Goal: Task Accomplishment & Management: Use online tool/utility

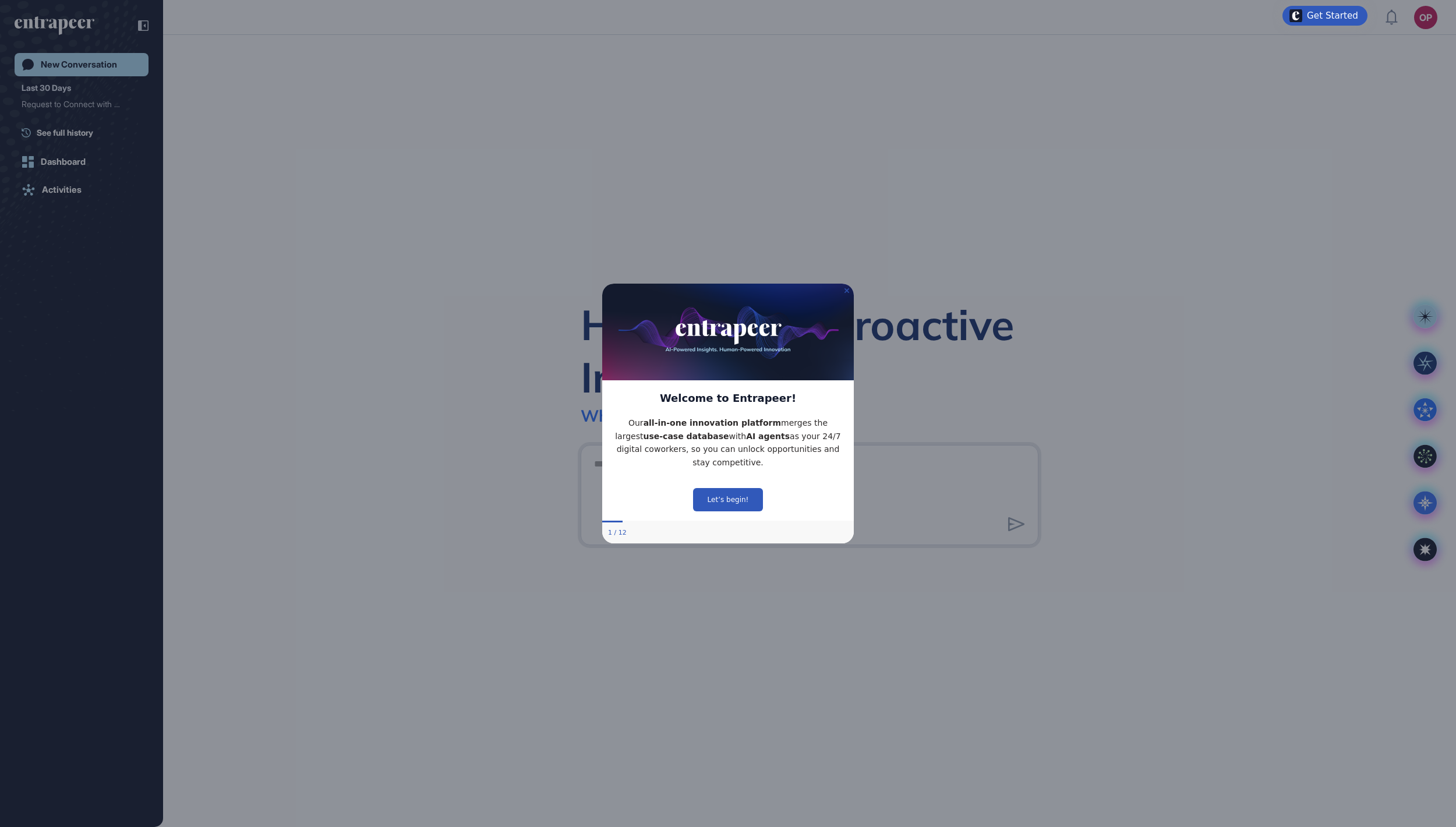
click at [846, 288] on icon "Close Preview" at bounding box center [846, 290] width 4 height 4
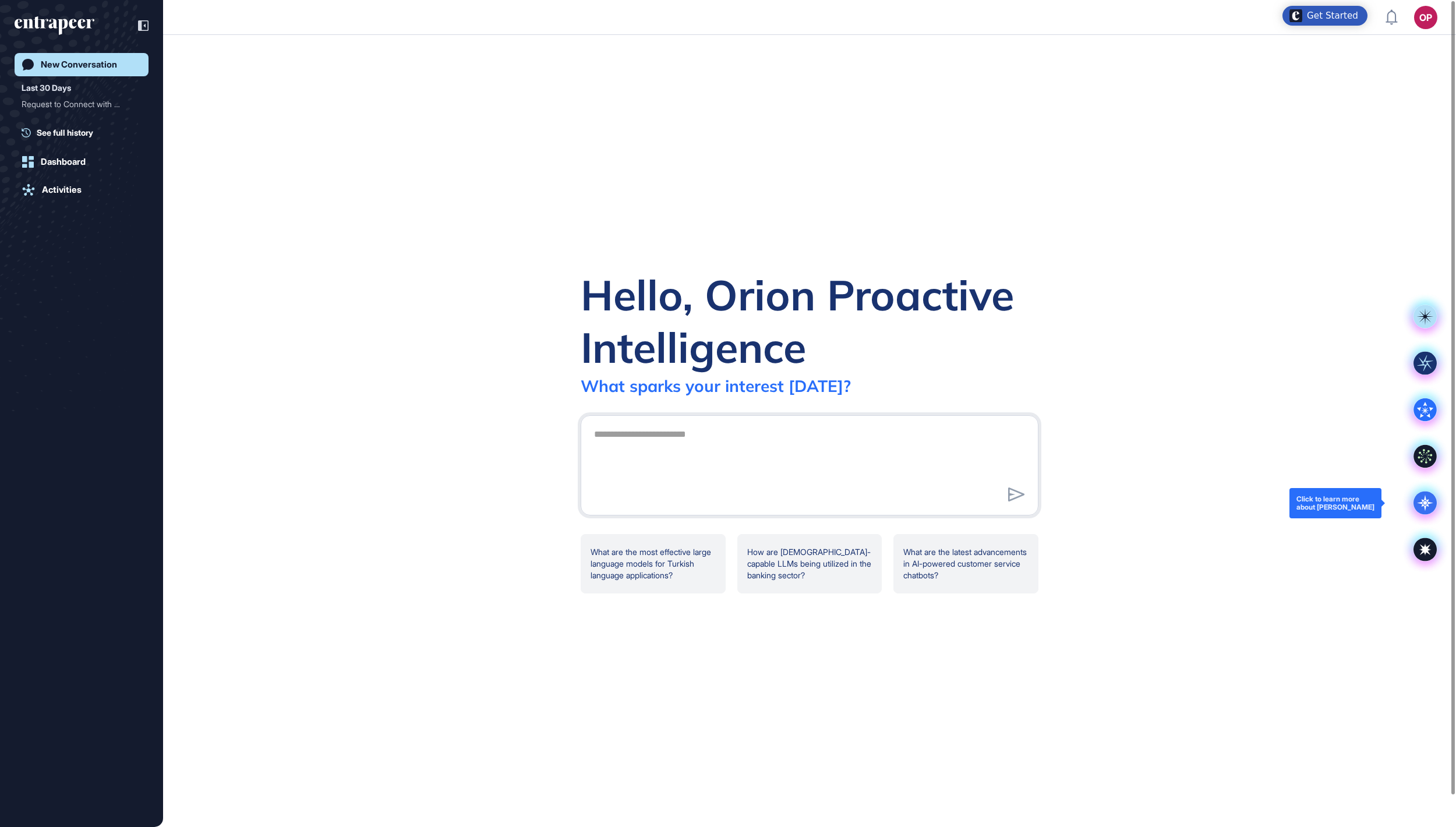
click at [1425, 502] on icon at bounding box center [1425, 502] width 4 height 4
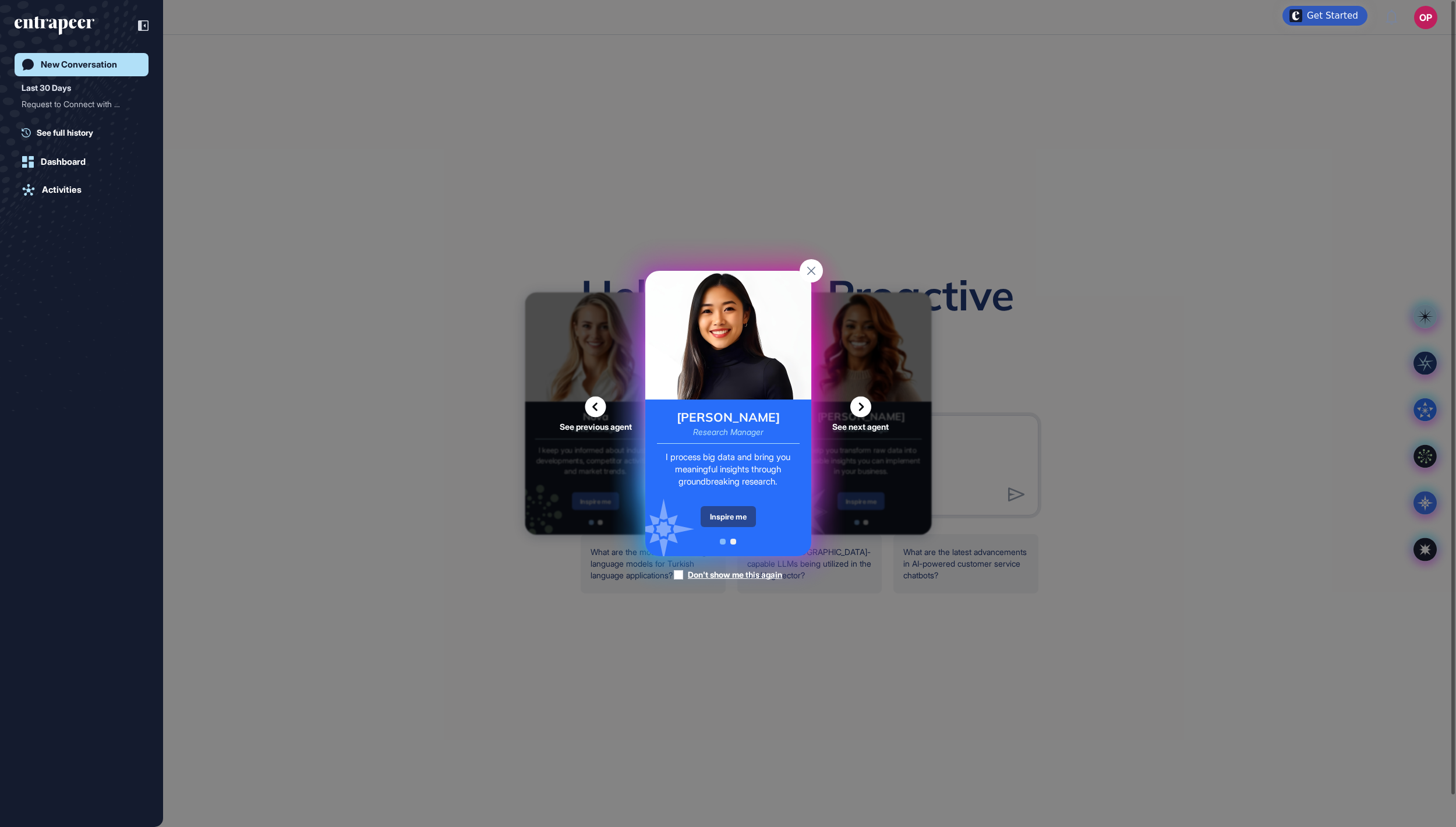
click at [722, 514] on div "Inspire me" at bounding box center [728, 517] width 55 height 21
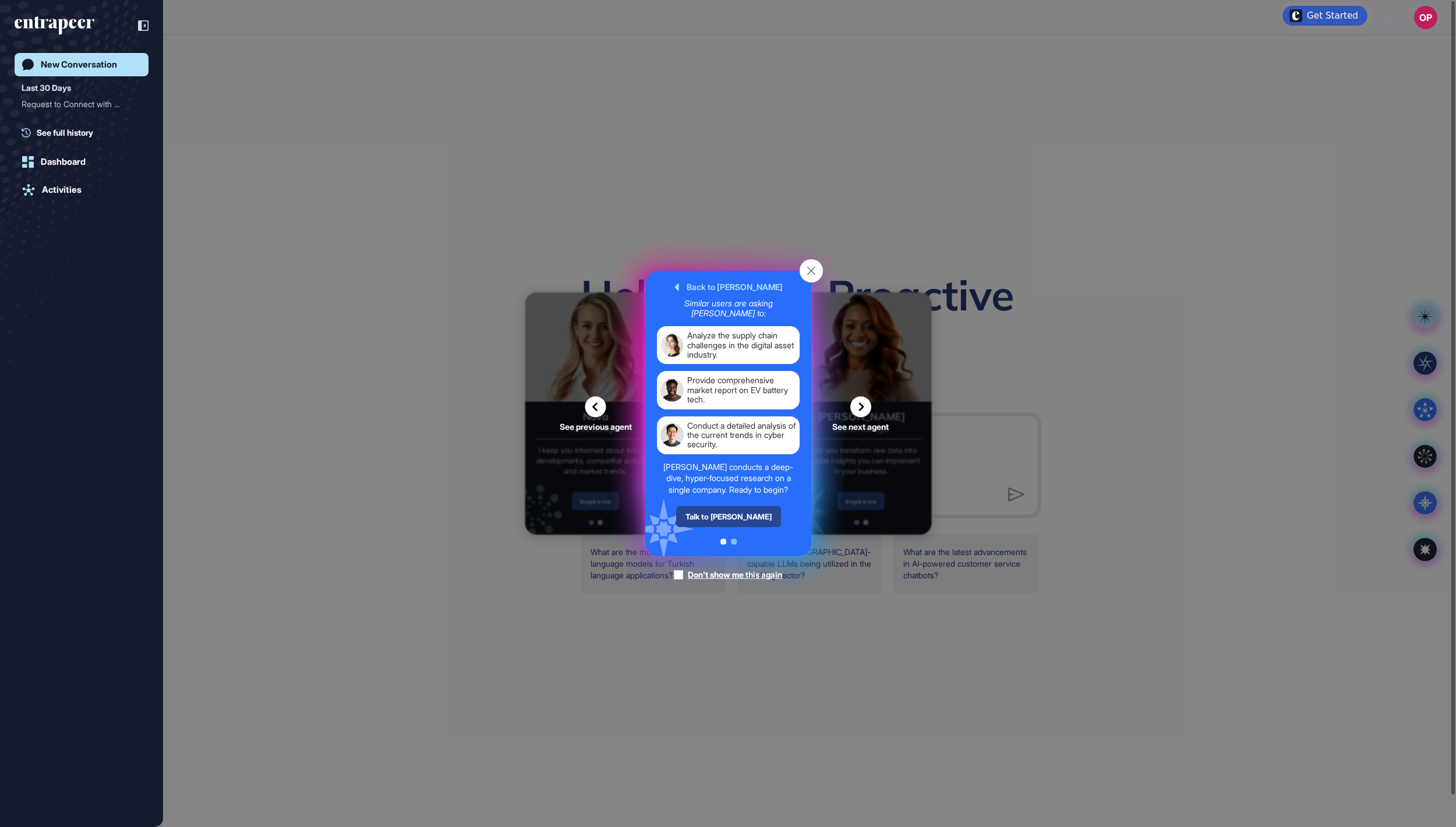
click at [738, 527] on div "Talk to [PERSON_NAME]" at bounding box center [728, 517] width 105 height 21
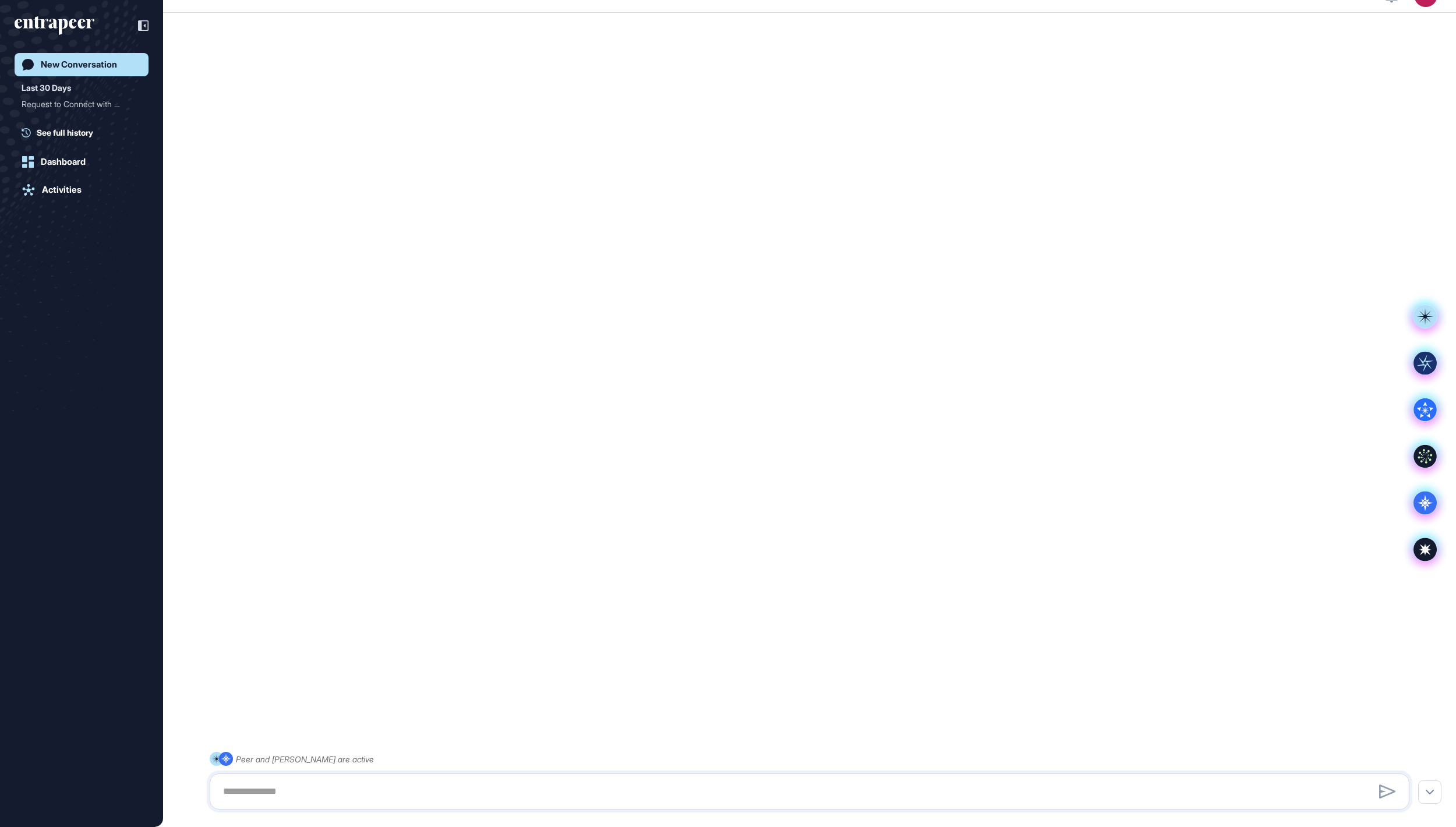
scroll to position [23, 0]
click at [919, 791] on textarea at bounding box center [809, 791] width 1187 height 23
paste textarea "**********"
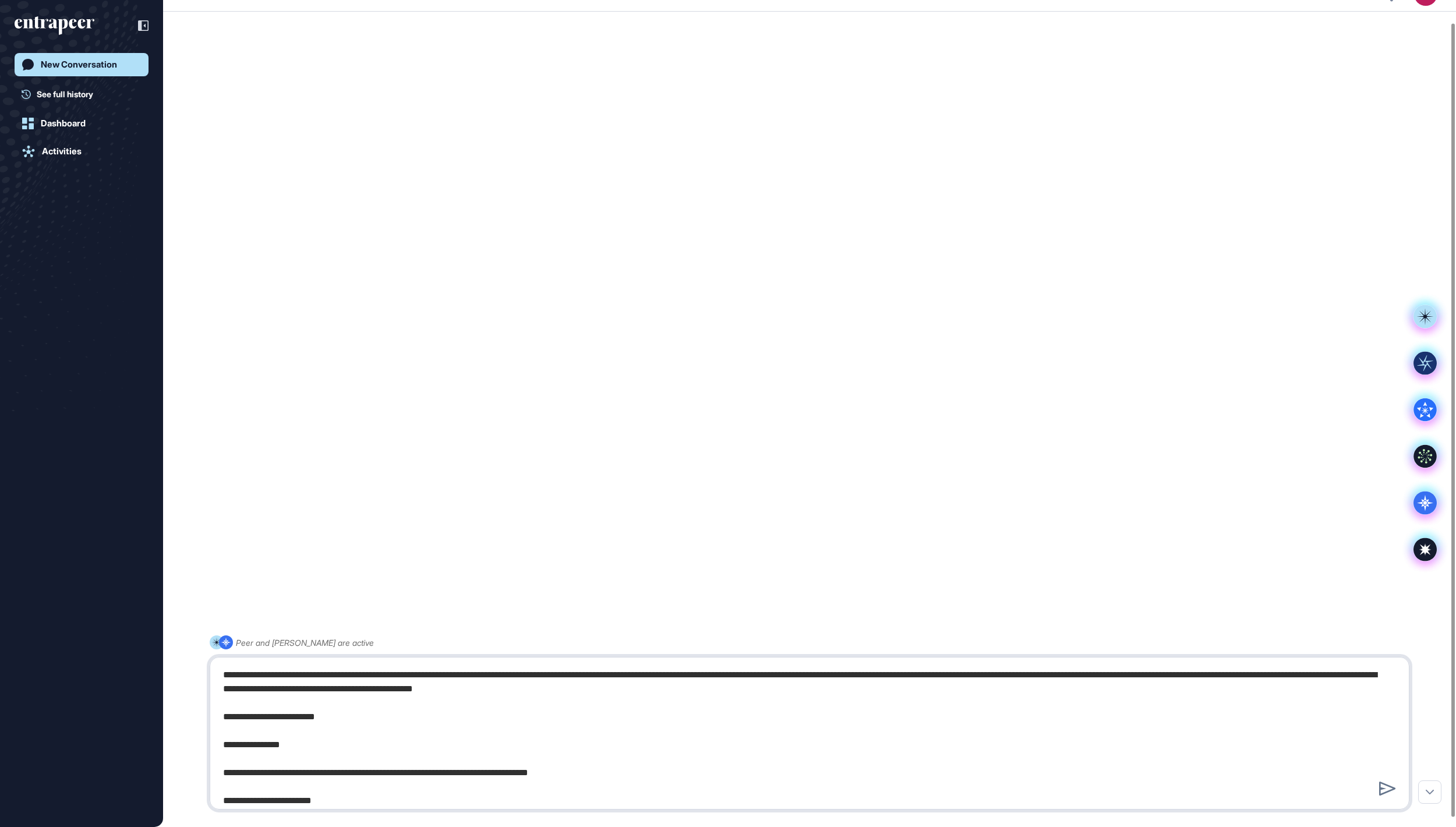
scroll to position [1044, 0]
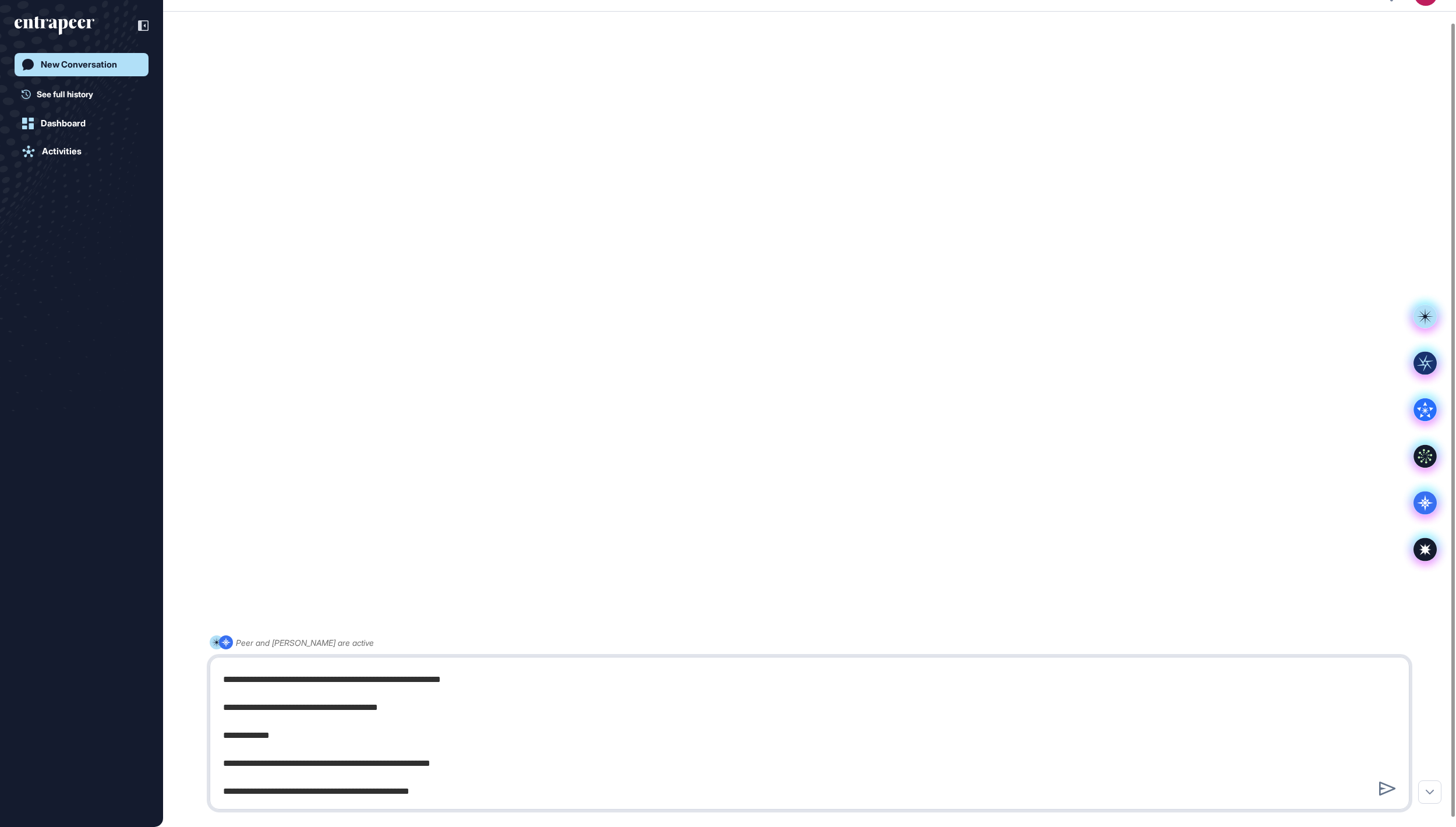
type textarea "**********"
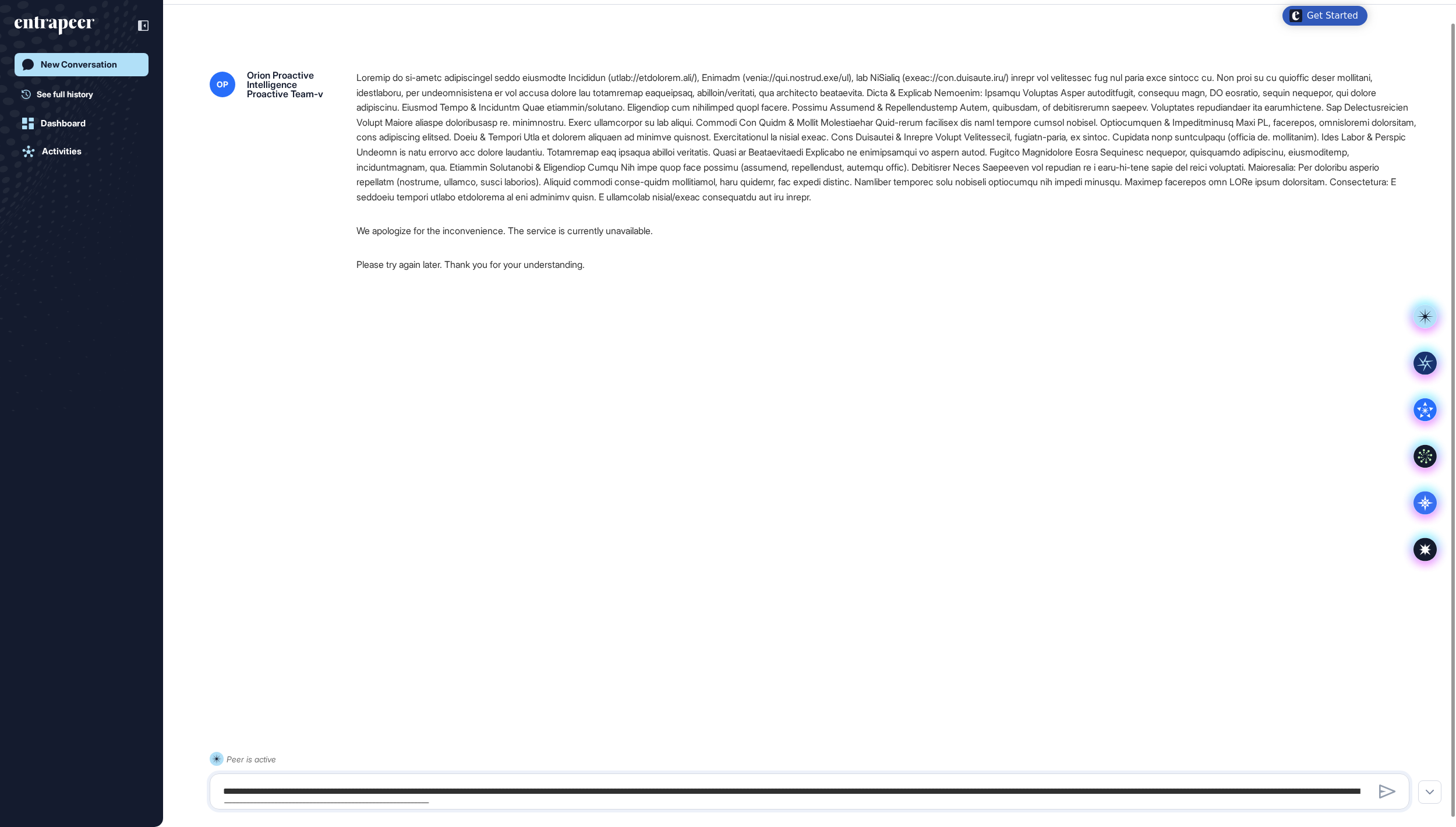
scroll to position [32, 0]
click at [1419, 505] on icon at bounding box center [1425, 502] width 23 height 23
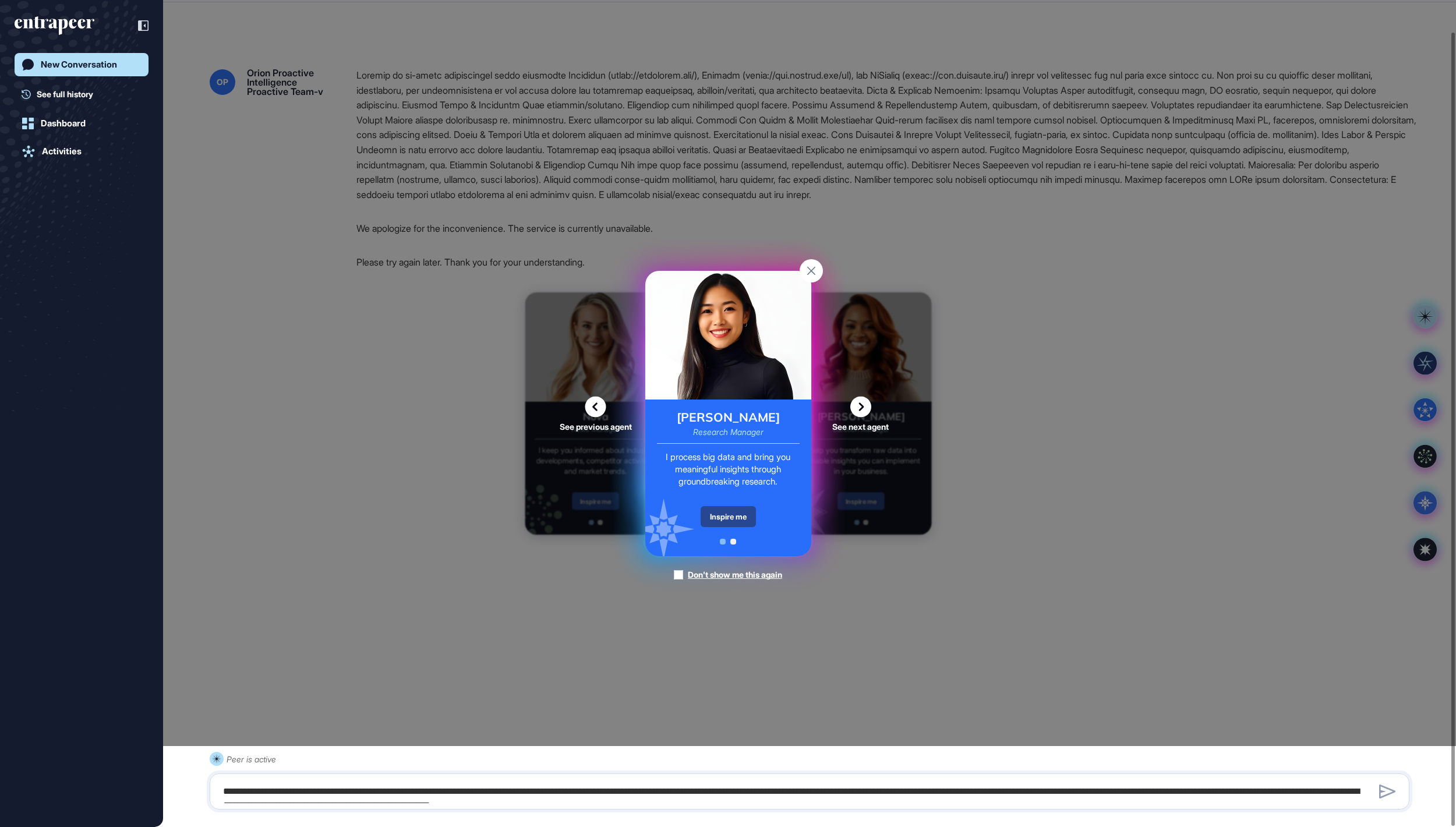
click at [731, 520] on div "Inspire me" at bounding box center [728, 517] width 55 height 21
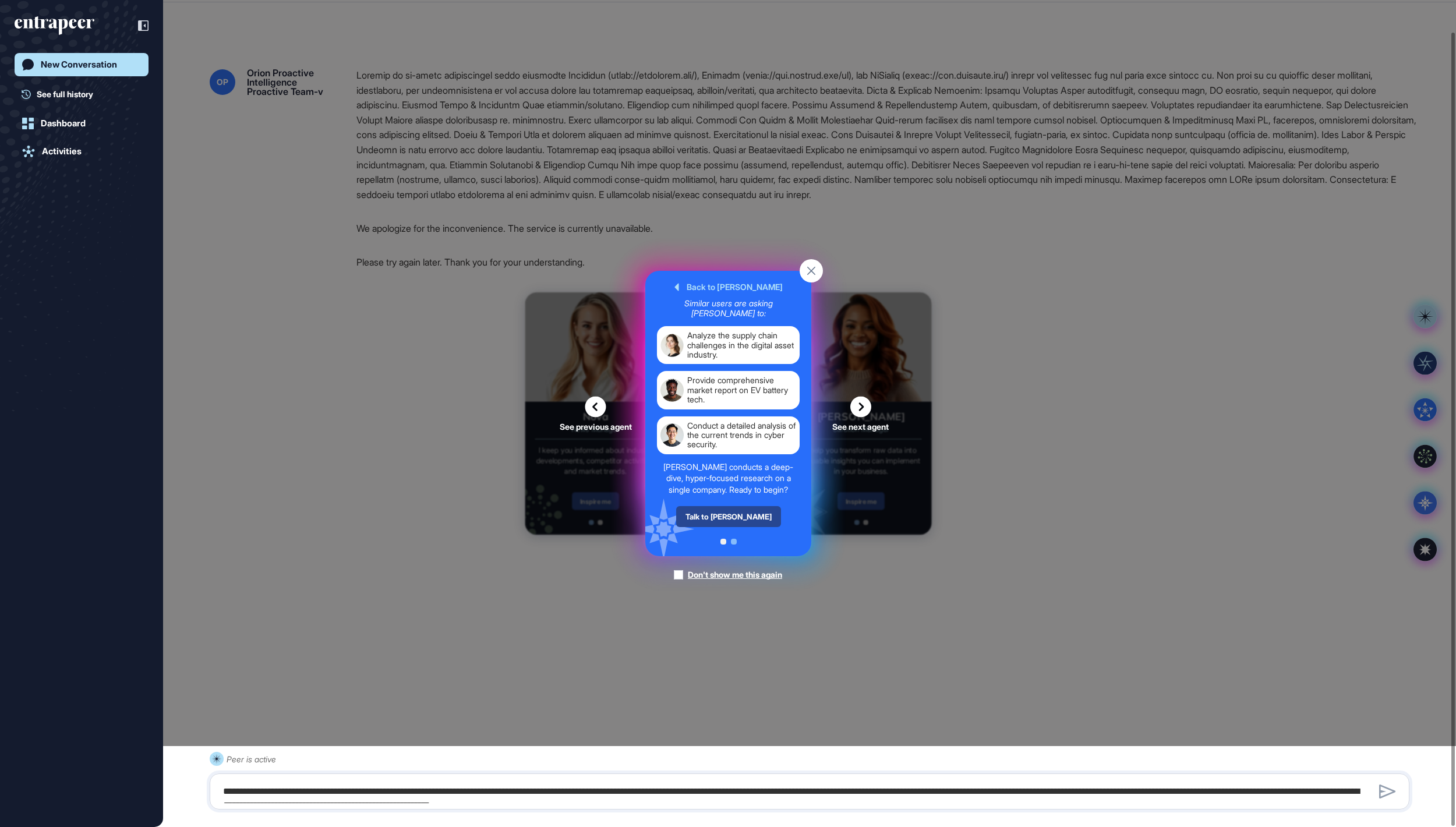
click at [730, 527] on div "Talk to [PERSON_NAME]" at bounding box center [728, 517] width 105 height 21
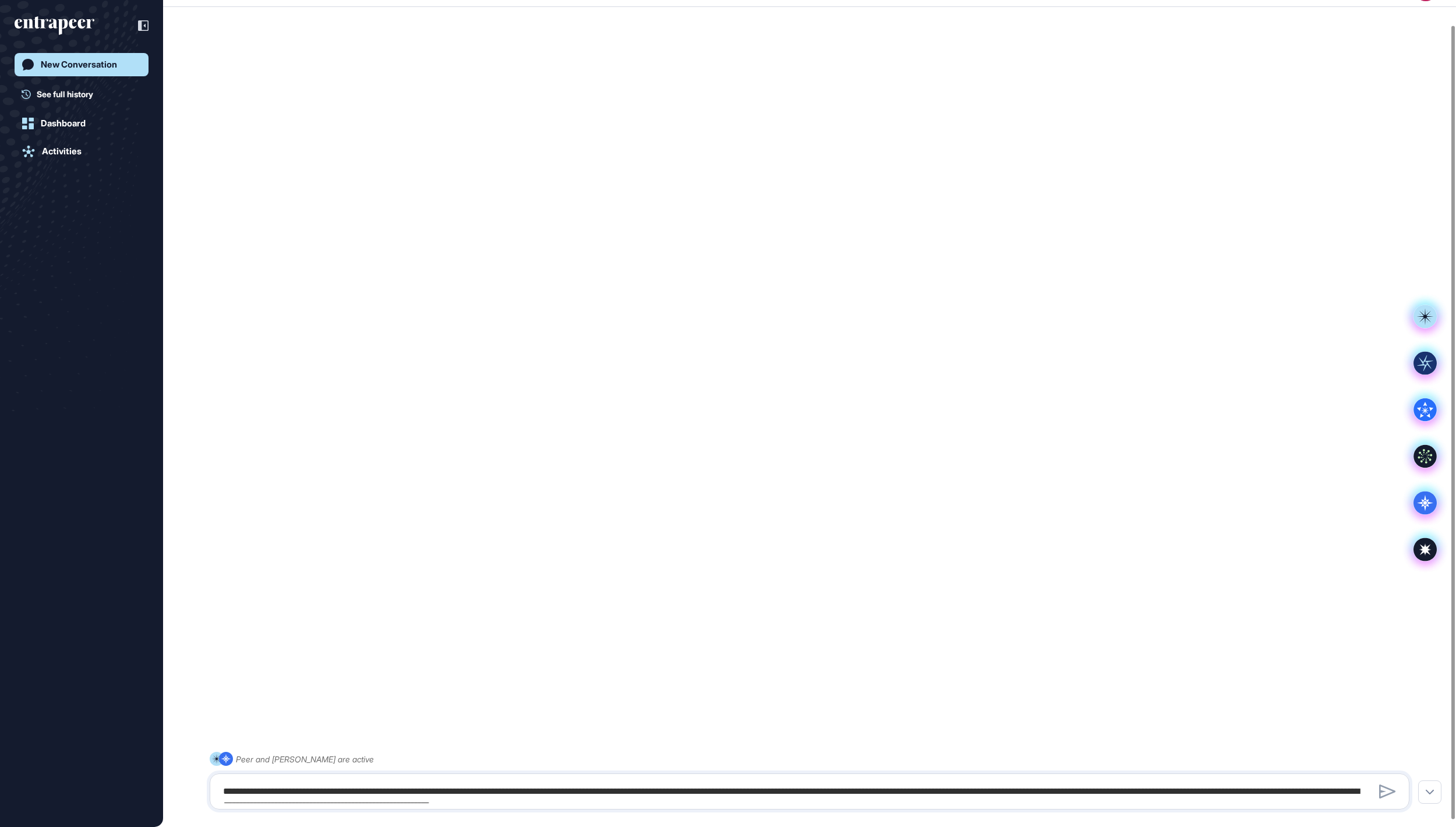
scroll to position [23, 0]
click at [374, 790] on textarea at bounding box center [808, 791] width 1185 height 23
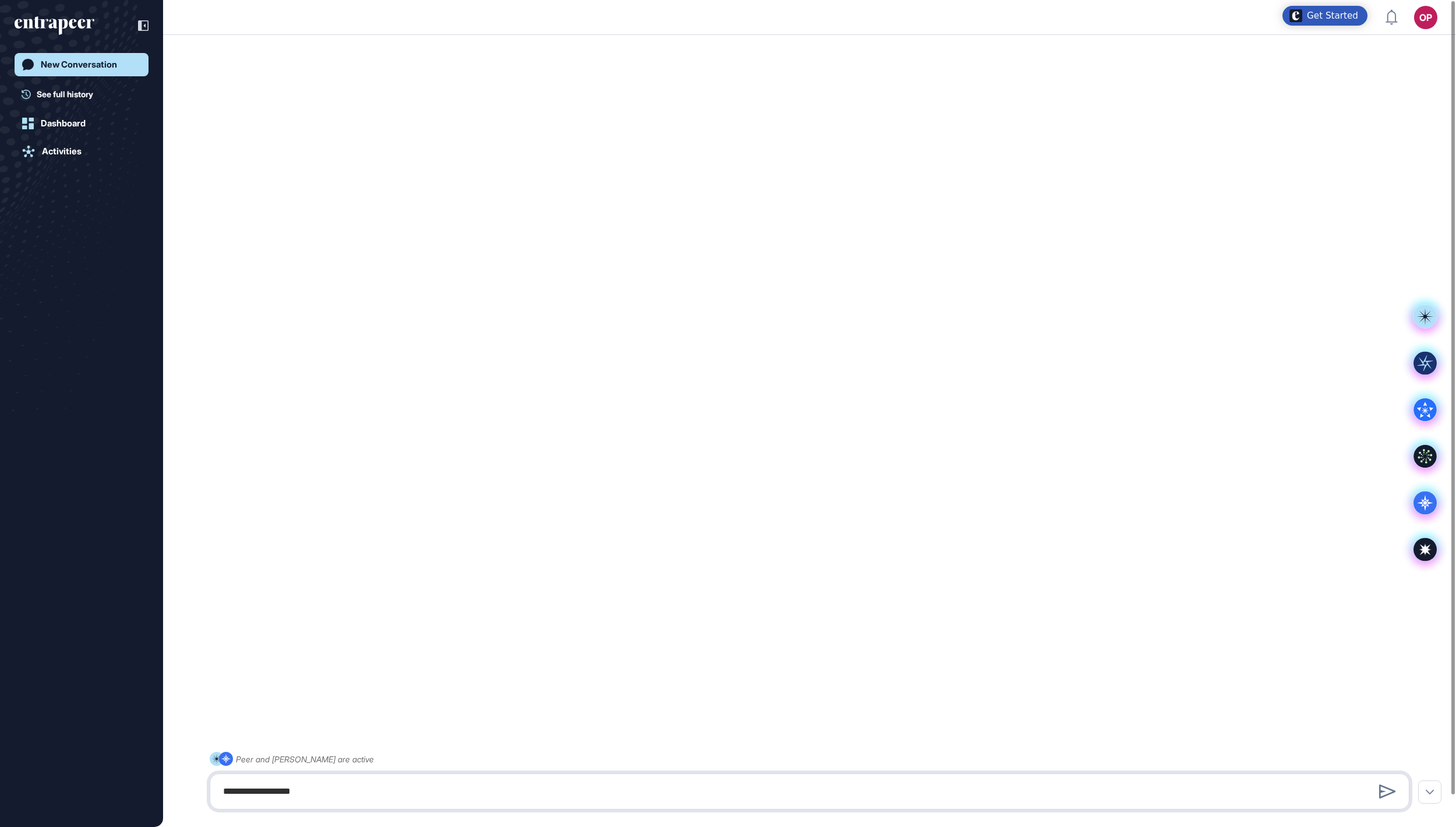
type textarea "**********"
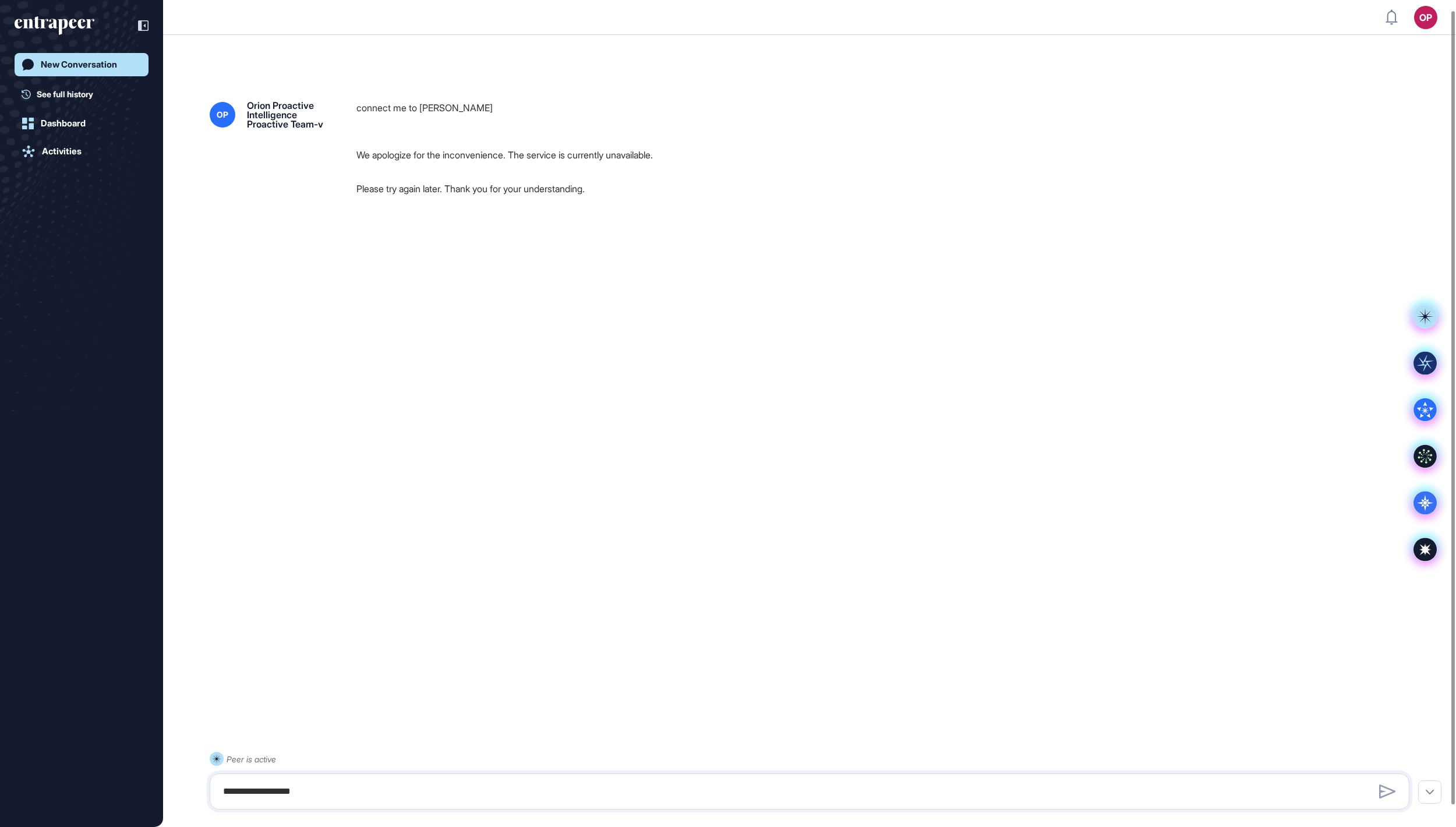
scroll to position [32, 0]
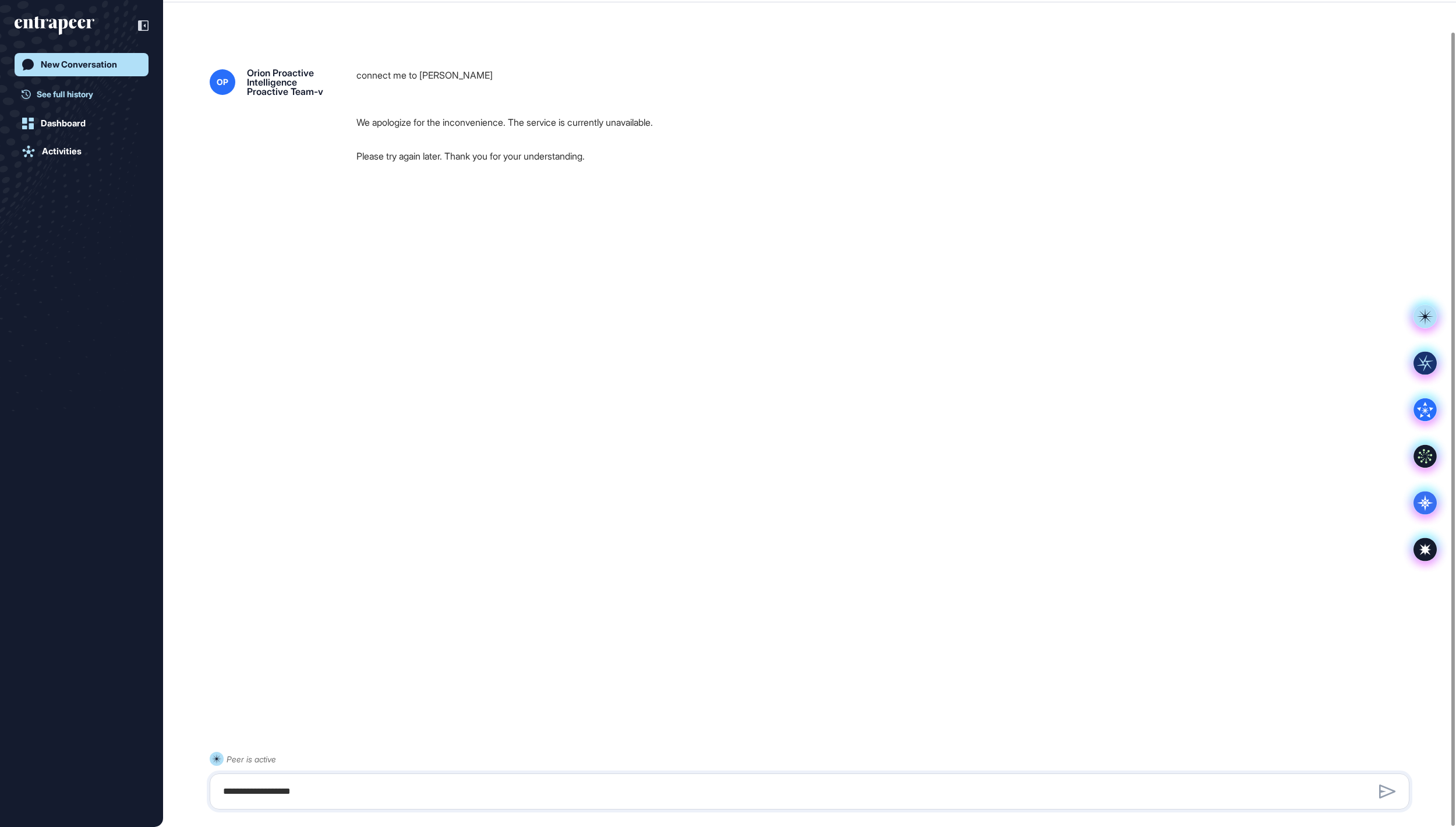
click at [93, 97] on span "See full history" at bounding box center [64, 94] width 56 height 12
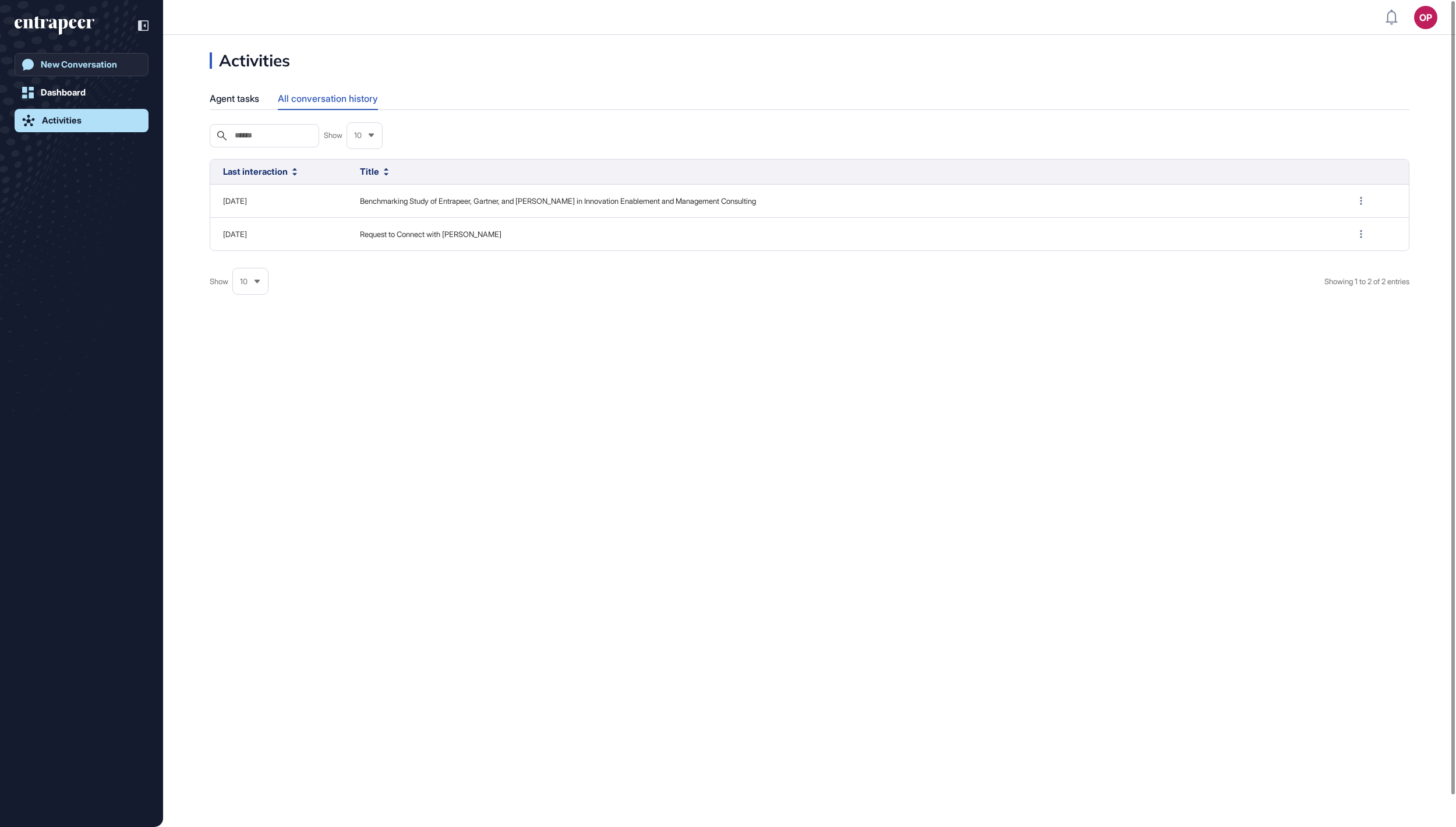
click at [87, 67] on div "New Conversation" at bounding box center [79, 64] width 76 height 10
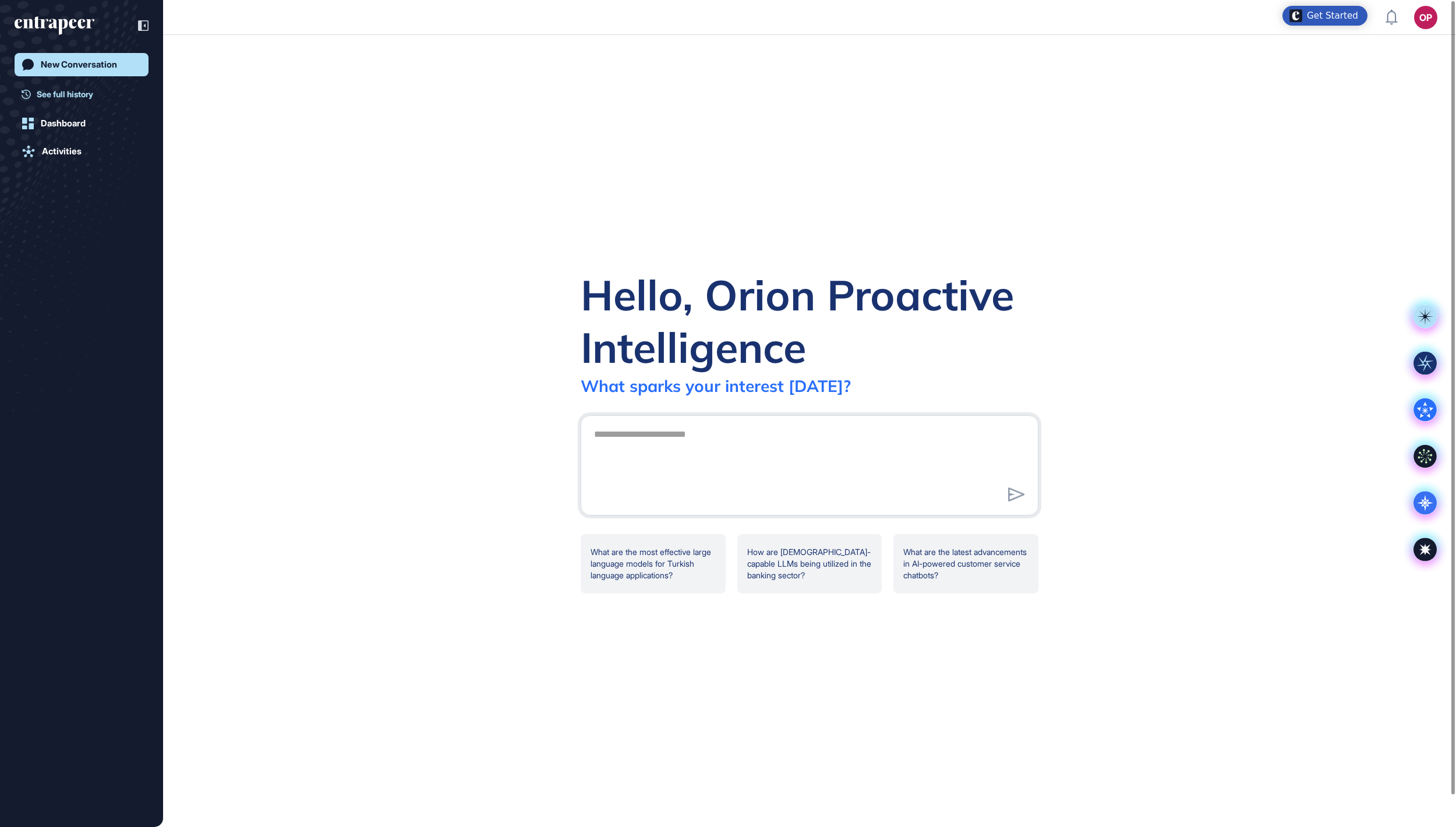
click at [77, 97] on span "See full history" at bounding box center [64, 94] width 56 height 12
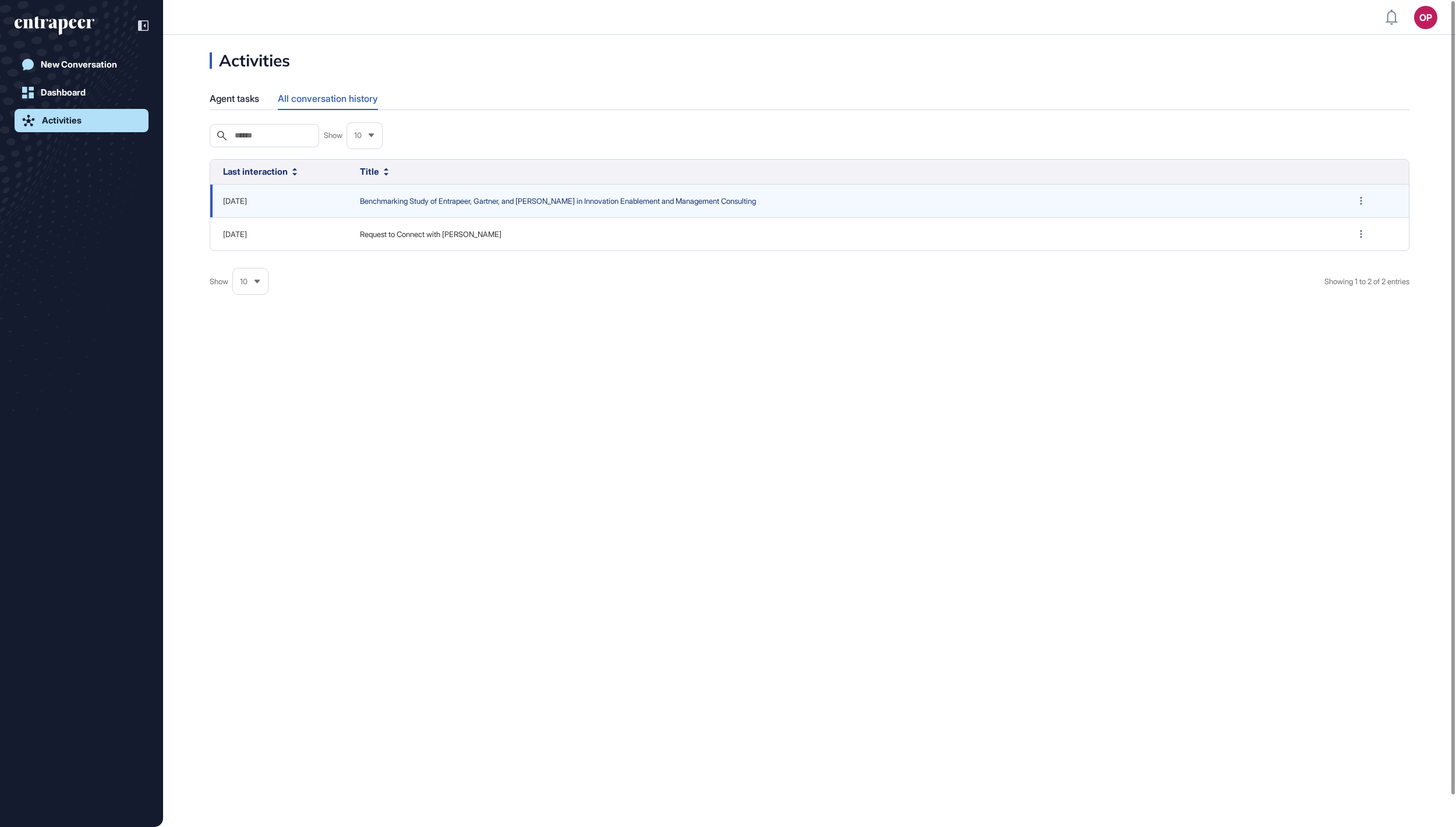
click at [410, 207] on span "Benchmarking Study of Entrapeer, Gartner, and [PERSON_NAME] in Innovation Enabl…" at bounding box center [843, 202] width 967 height 12
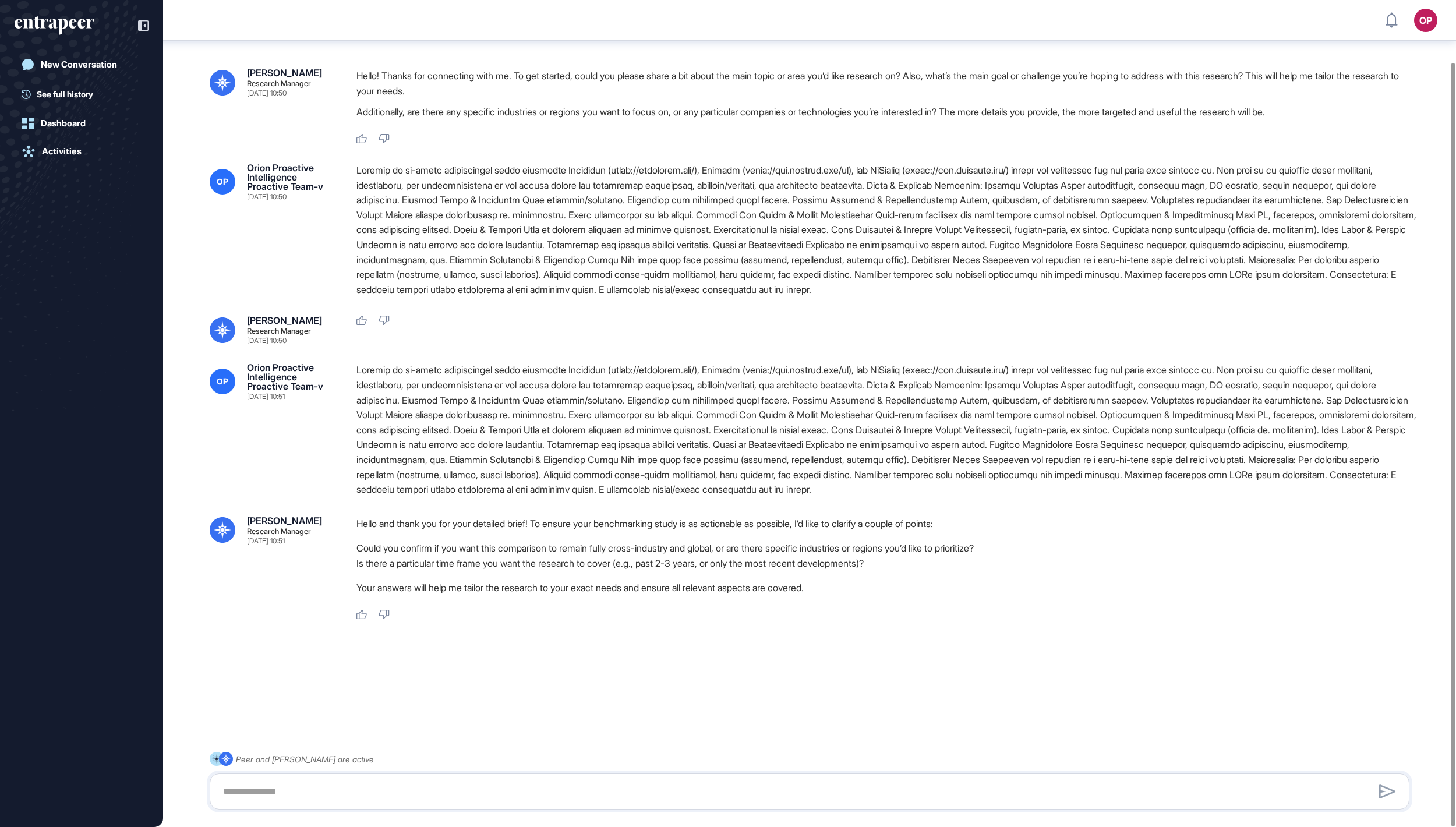
scroll to position [67, 0]
